Goal: Task Accomplishment & Management: Manage account settings

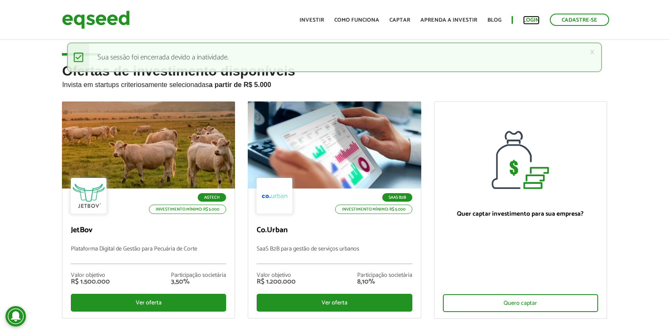
click at [532, 21] on link "Login" at bounding box center [531, 20] width 17 height 6
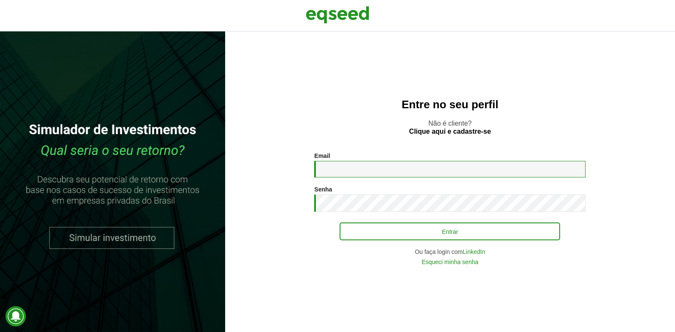
type input "**********"
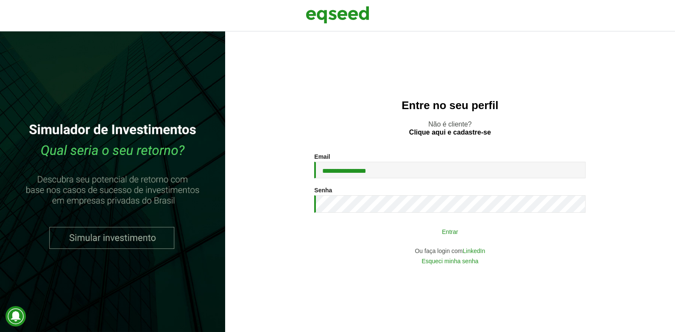
click at [440, 231] on button "Entrar" at bounding box center [450, 231] width 220 height 16
